Goal: Obtain resource: Obtain resource

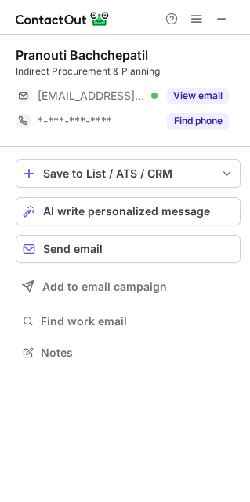
scroll to position [341, 250]
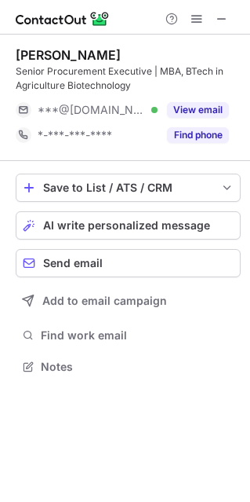
scroll to position [355, 250]
click at [68, 52] on div "Hari Shinde" at bounding box center [68, 55] width 105 height 16
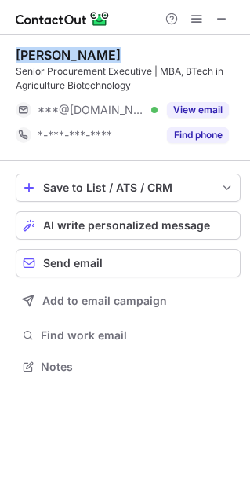
click at [68, 52] on div "Hari Shinde" at bounding box center [68, 55] width 105 height 16
copy div "Hari Shinde"
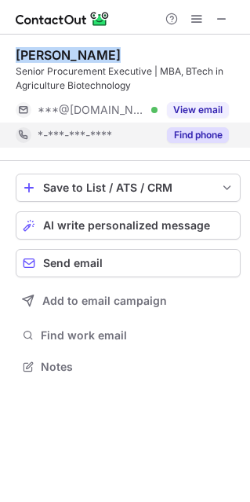
click at [210, 140] on button "Find phone" at bounding box center [198, 135] width 62 height 16
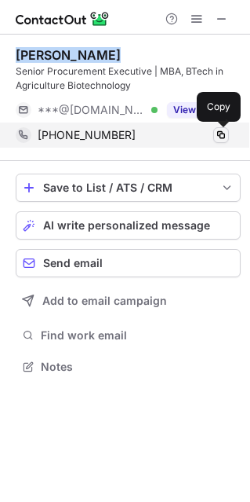
click at [223, 135] on span at bounding box center [221, 135] width 13 height 13
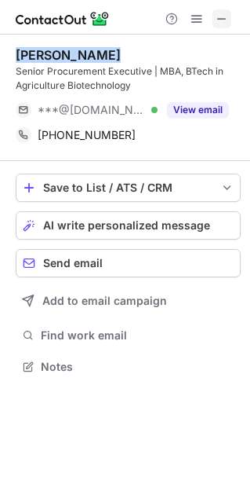
click at [224, 14] on span at bounding box center [222, 19] width 13 height 13
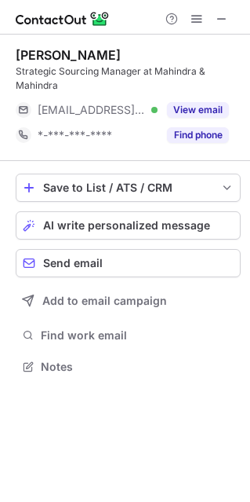
scroll to position [355, 250]
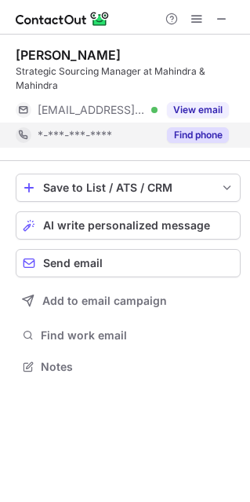
click at [203, 134] on button "Find phone" at bounding box center [198, 135] width 62 height 16
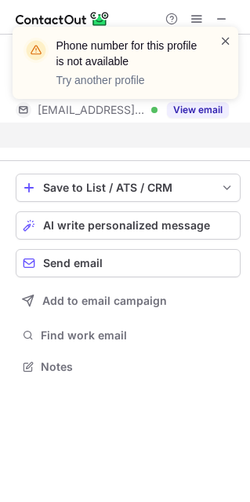
scroll to position [8, 8]
click at [228, 48] on span at bounding box center [226, 41] width 13 height 16
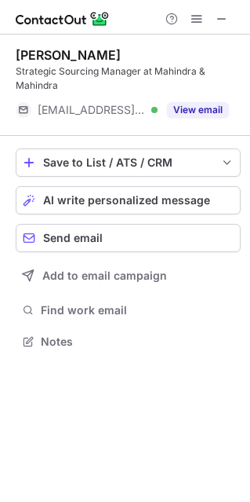
click at [87, 49] on div "Susneha Patra" at bounding box center [68, 55] width 105 height 16
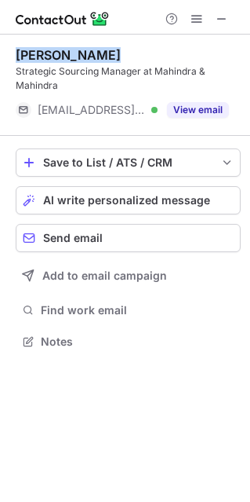
click at [87, 49] on div "Susneha Patra" at bounding box center [68, 55] width 105 height 16
copy div "Susneha Patra"
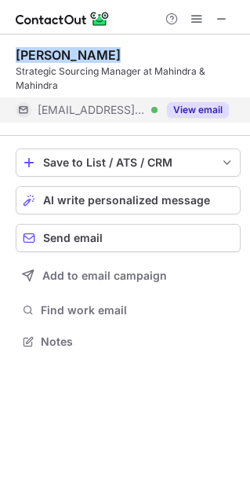
click at [209, 108] on button "View email" at bounding box center [198, 110] width 62 height 16
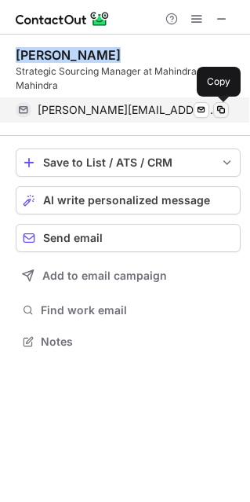
click at [224, 112] on span at bounding box center [221, 110] width 13 height 13
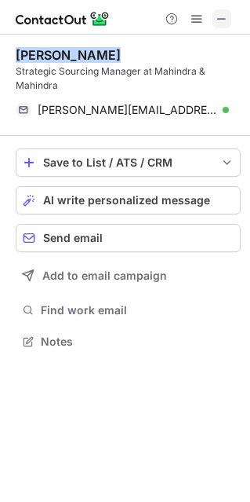
click at [221, 18] on span at bounding box center [222, 19] width 13 height 13
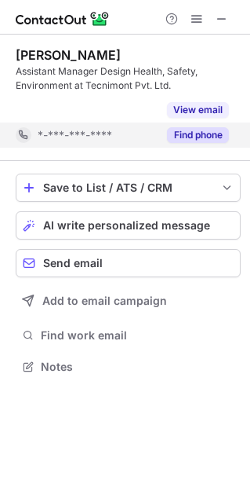
scroll to position [8, 8]
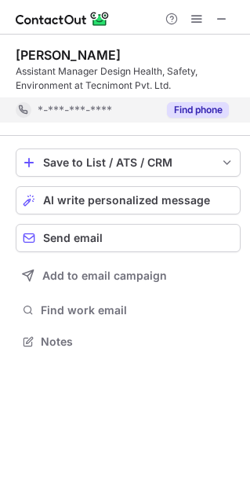
click at [204, 133] on div "Ashish Shimpi Assistant Manager Design Health, Safety, Environment at Tecnimont…" at bounding box center [128, 85] width 225 height 101
click at [200, 117] on button "Find phone" at bounding box center [198, 110] width 62 height 16
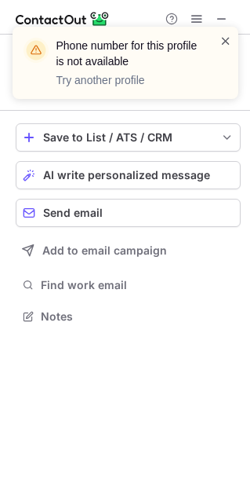
click at [224, 44] on span at bounding box center [226, 41] width 13 height 16
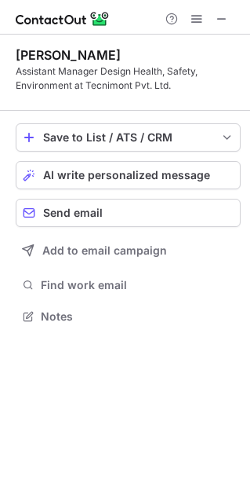
click at [218, 13] on span at bounding box center [222, 19] width 13 height 13
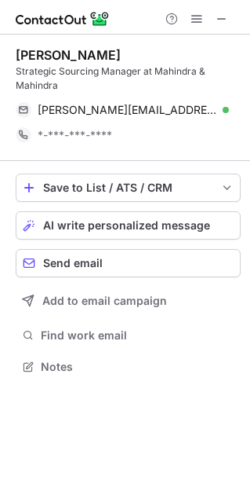
scroll to position [355, 250]
